Goal: Navigation & Orientation: Find specific page/section

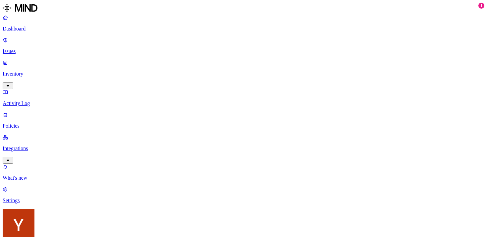
scroll to position [140, 0]
click at [30, 37] on link "Issues" at bounding box center [244, 45] width 482 height 17
click at [20, 29] on p "Dashboard" at bounding box center [244, 29] width 482 height 6
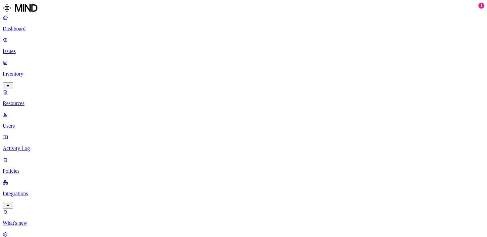
scroll to position [234, 0]
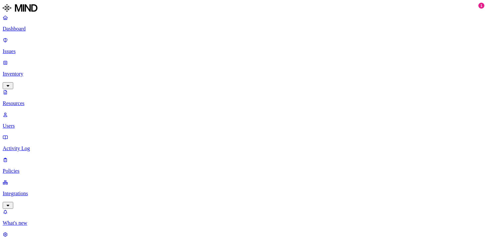
scroll to position [0, 0]
